Goal: Browse casually: Explore the website without a specific task or goal

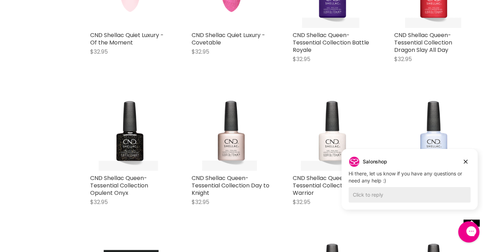
scroll to position [353, 0]
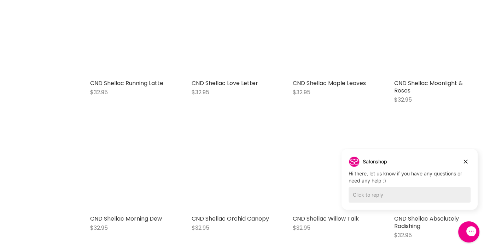
scroll to position [2758, 0]
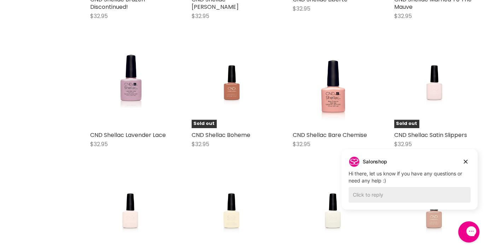
scroll to position [3748, 0]
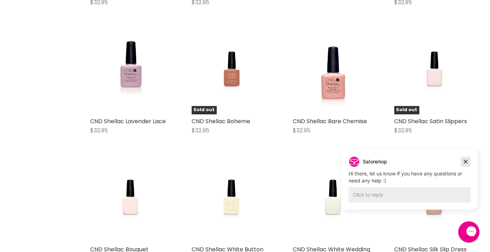
click at [465, 163] on icon "Dismiss campaign" at bounding box center [465, 162] width 7 height 8
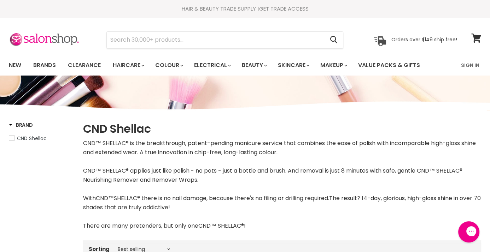
click at [436, 126] on h1 "CND Shellac" at bounding box center [282, 129] width 398 height 15
